Goal: Information Seeking & Learning: Find specific fact

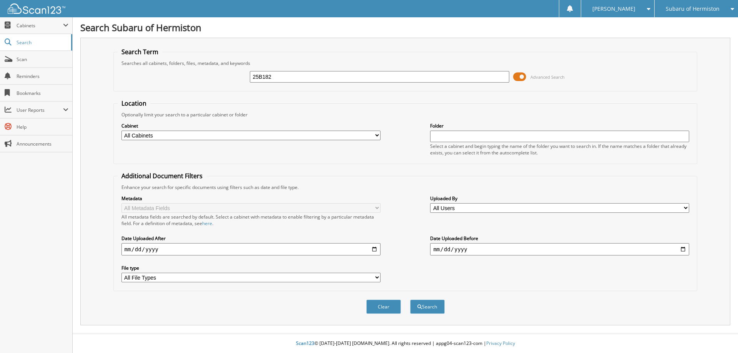
type input "25B182"
click at [410, 300] on button "Search" at bounding box center [427, 307] width 35 height 14
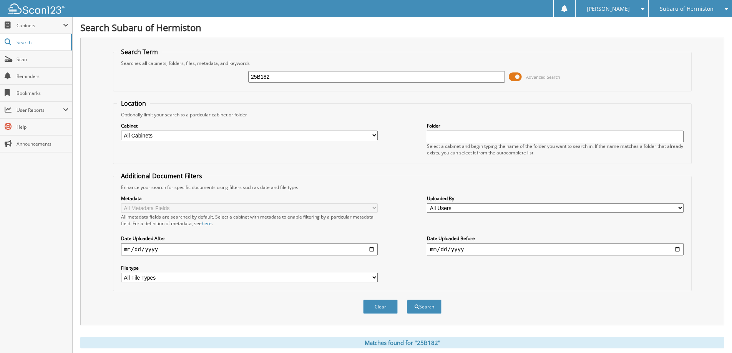
scroll to position [96, 0]
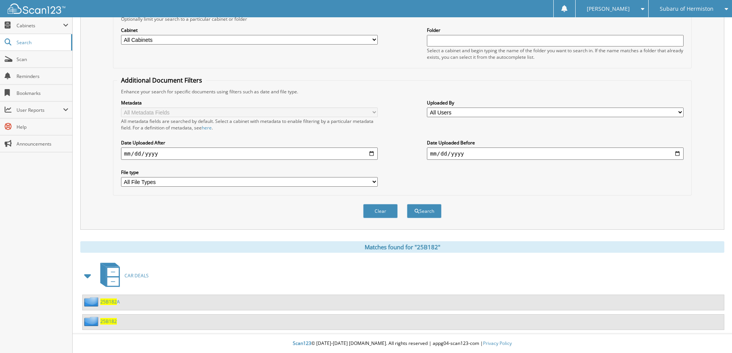
click at [103, 322] on span "25B182" at bounding box center [108, 321] width 17 height 7
